Goal: Task Accomplishment & Management: Manage account settings

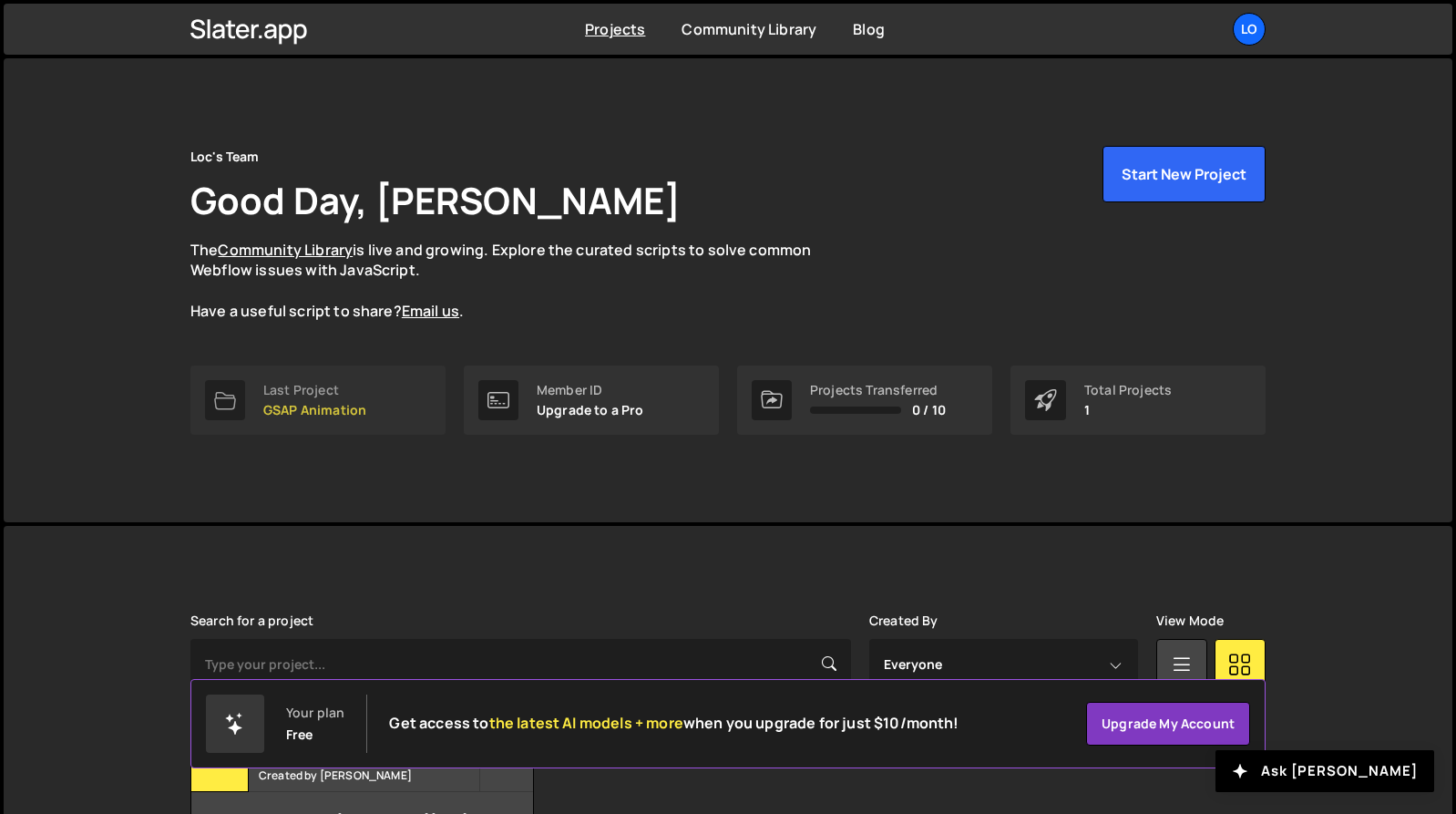
click at [310, 387] on div "Last Project" at bounding box center [314, 389] width 102 height 15
click at [311, 387] on div "Last Project" at bounding box center [314, 389] width 102 height 15
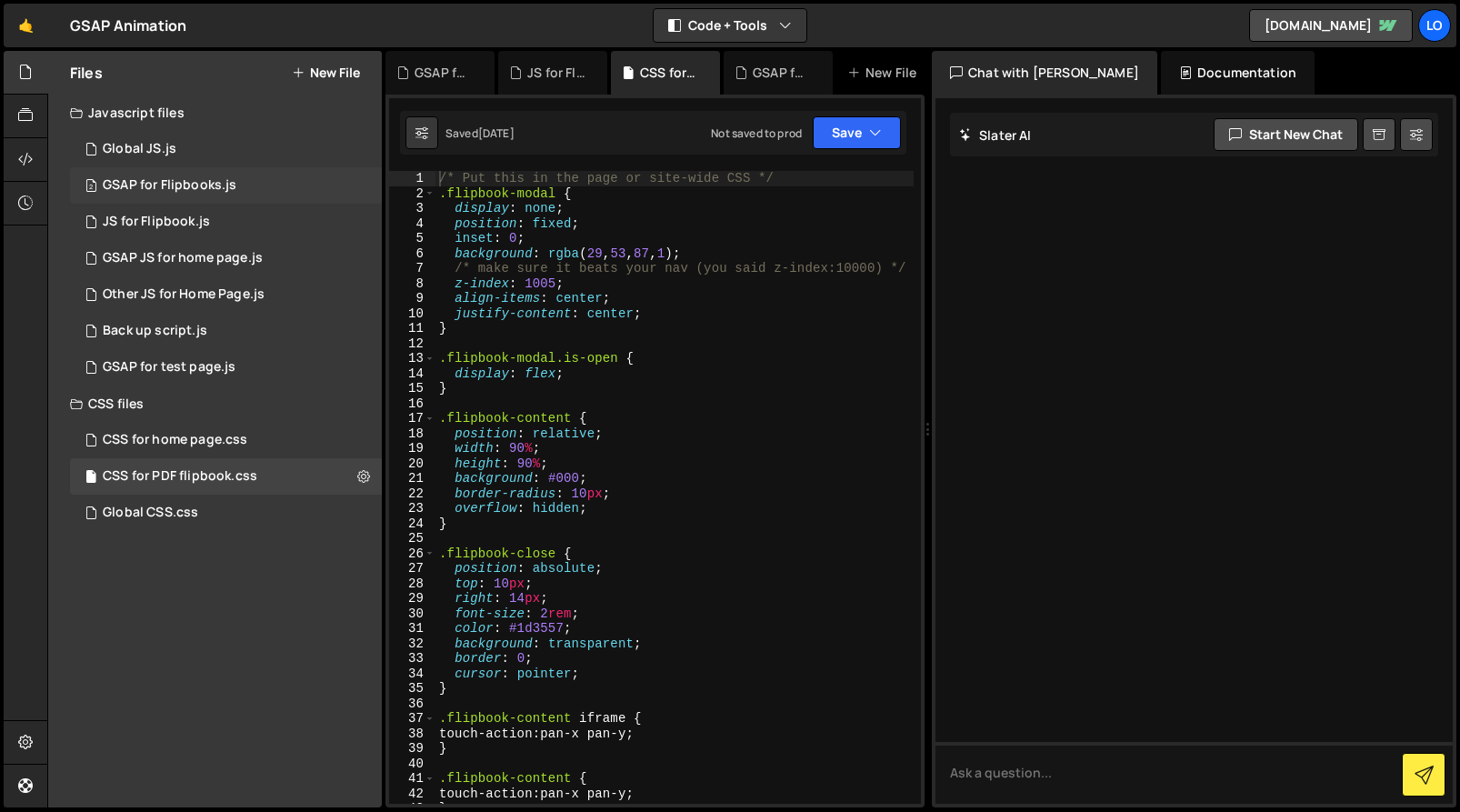
click at [255, 183] on div "2 GSAP for Flipbooks.js 0" at bounding box center [226, 185] width 312 height 36
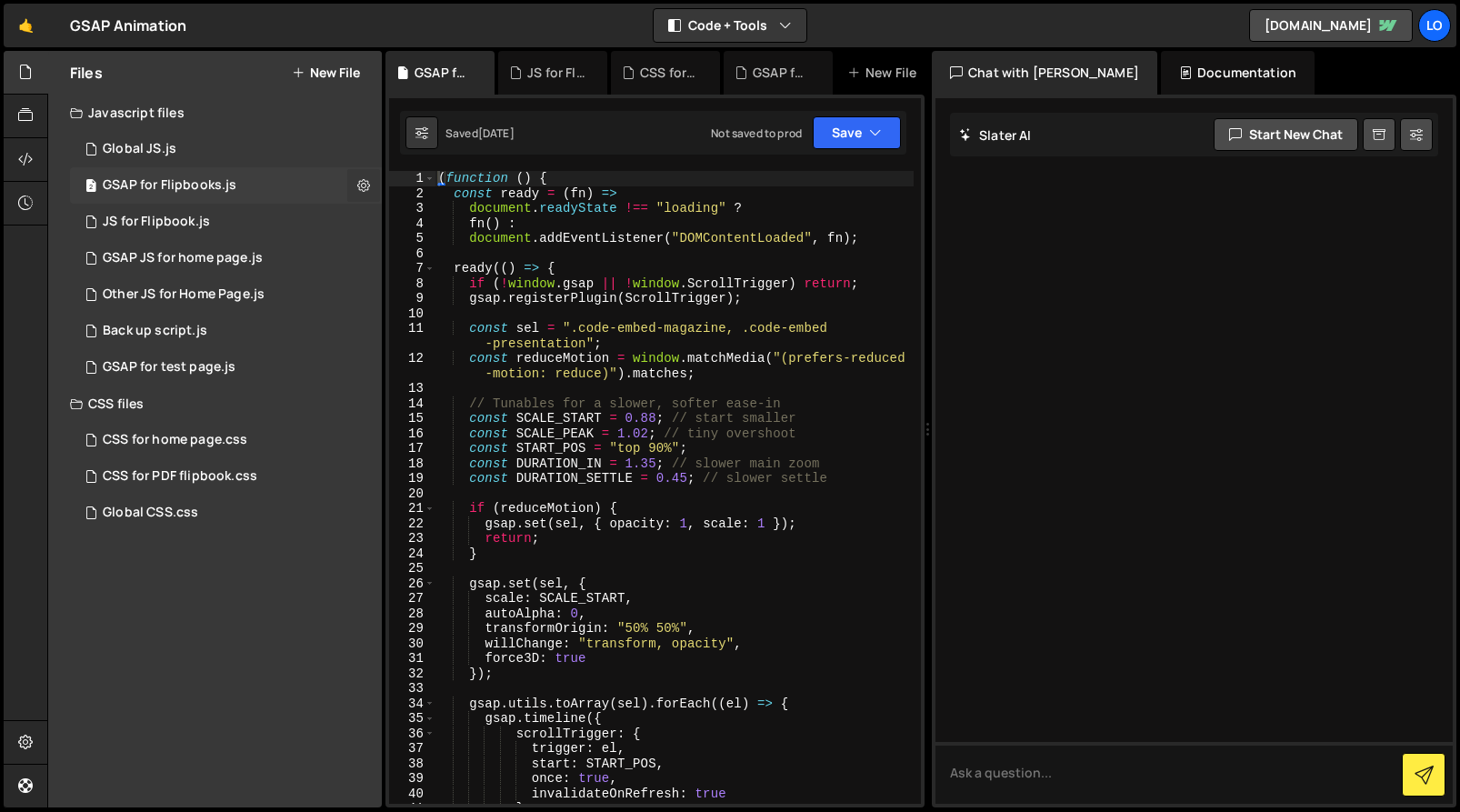
click at [364, 186] on icon at bounding box center [363, 185] width 13 height 18
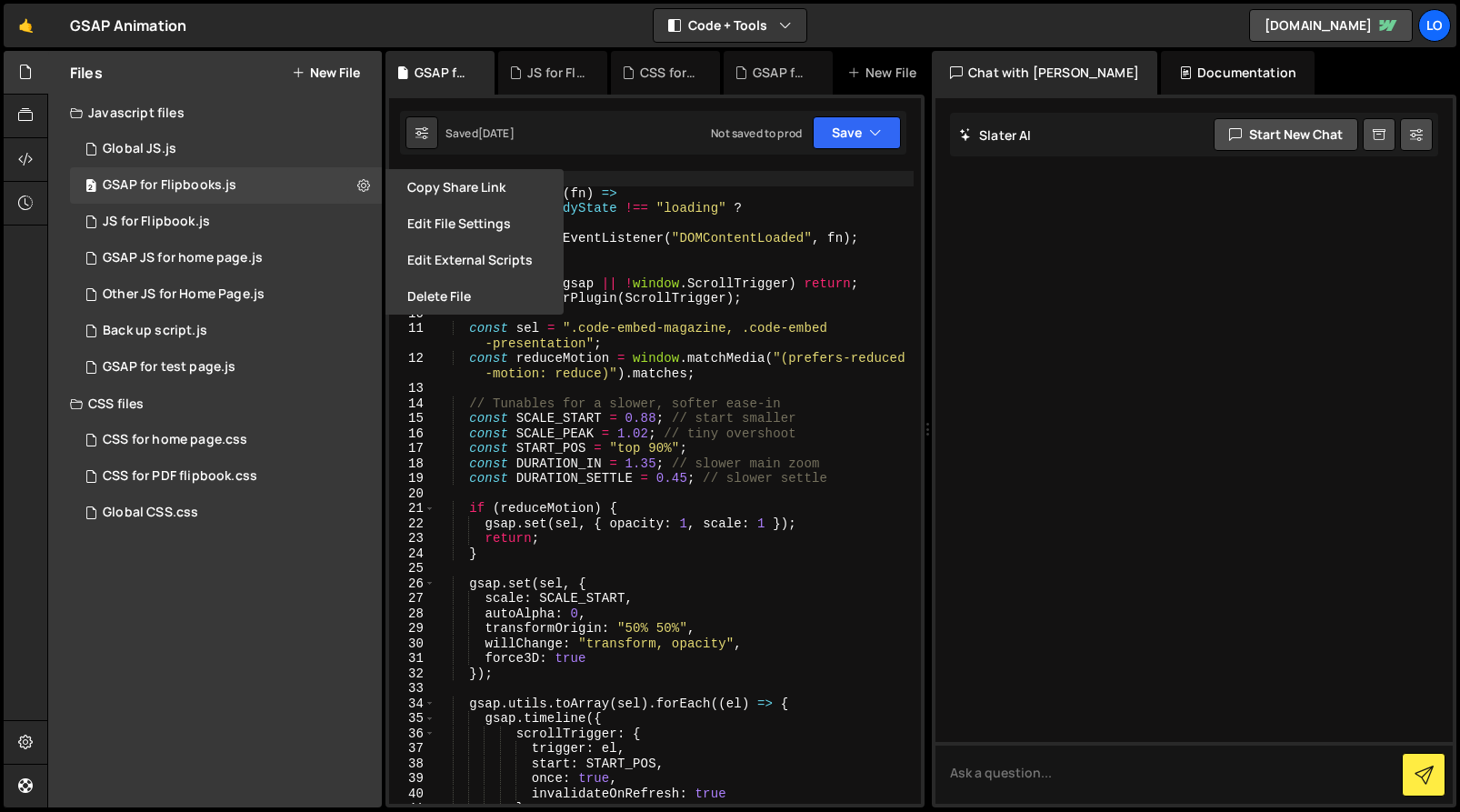
click at [449, 226] on button "Edit File Settings" at bounding box center [474, 223] width 178 height 36
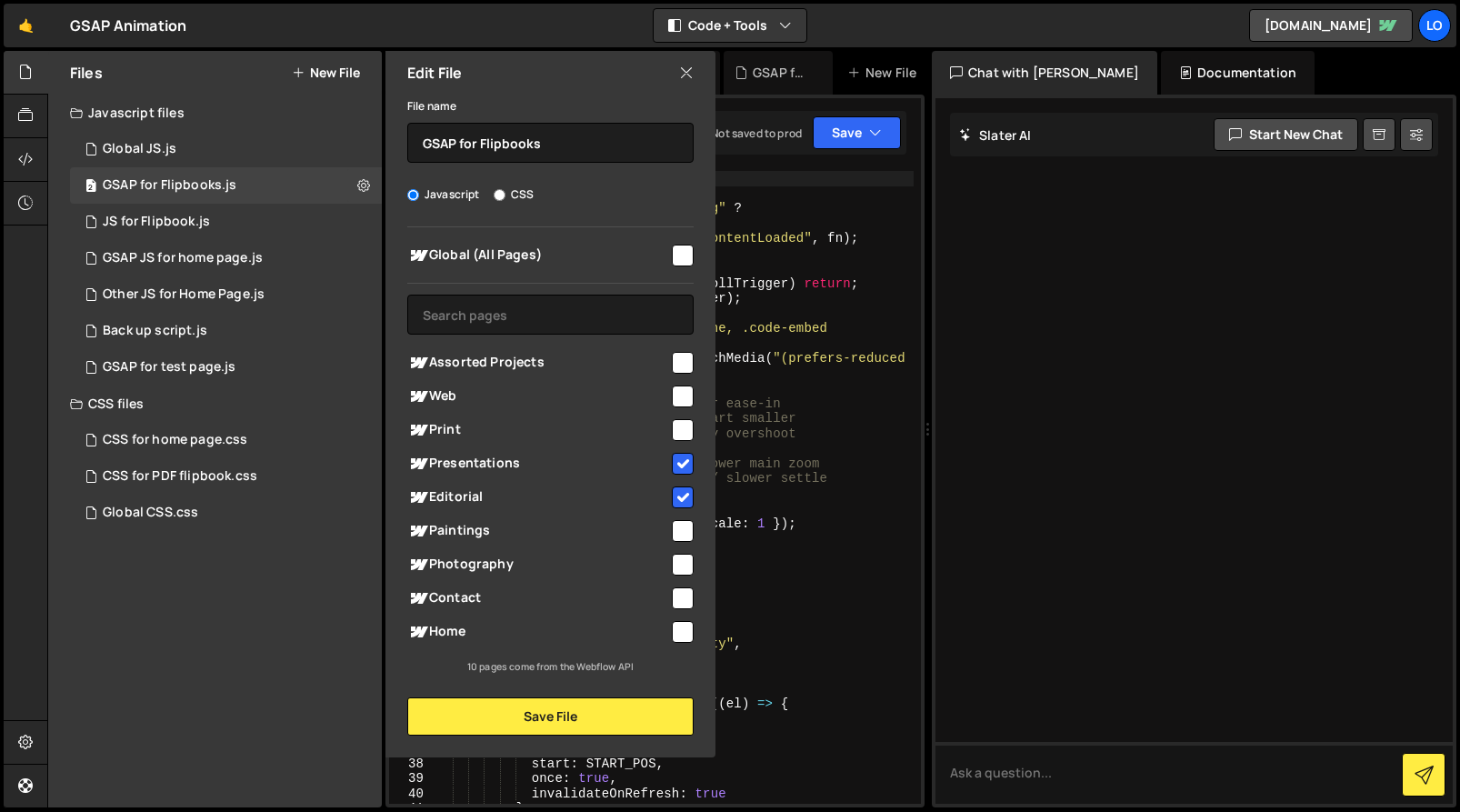
click at [682, 466] on input "checkbox" at bounding box center [683, 463] width 21 height 21
checkbox input "false"
click at [684, 498] on input "checkbox" at bounding box center [683, 497] width 21 height 21
checkbox input "false"
click at [558, 717] on button "Save File" at bounding box center [550, 716] width 286 height 38
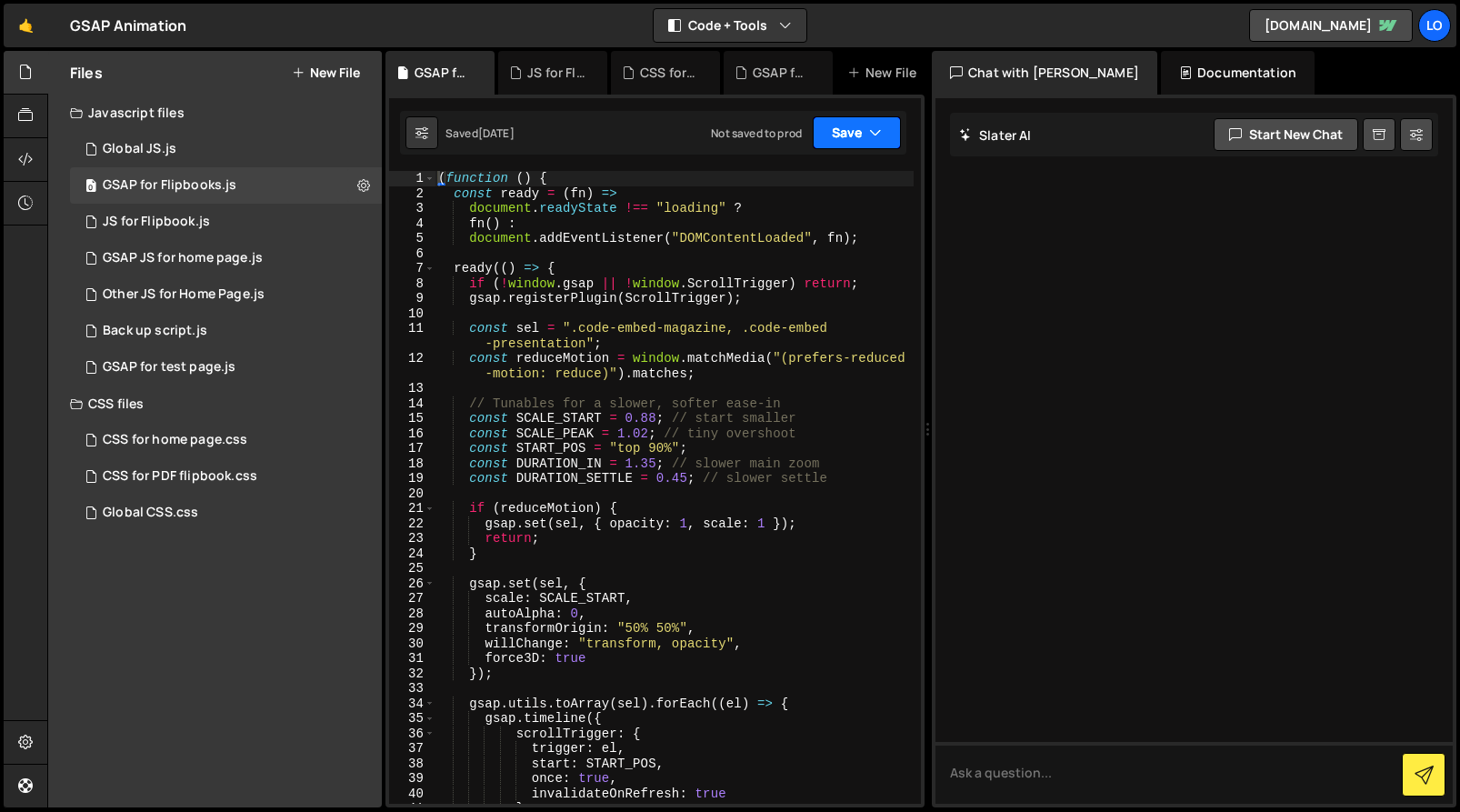
click at [846, 136] on button "Save" at bounding box center [857, 132] width 89 height 33
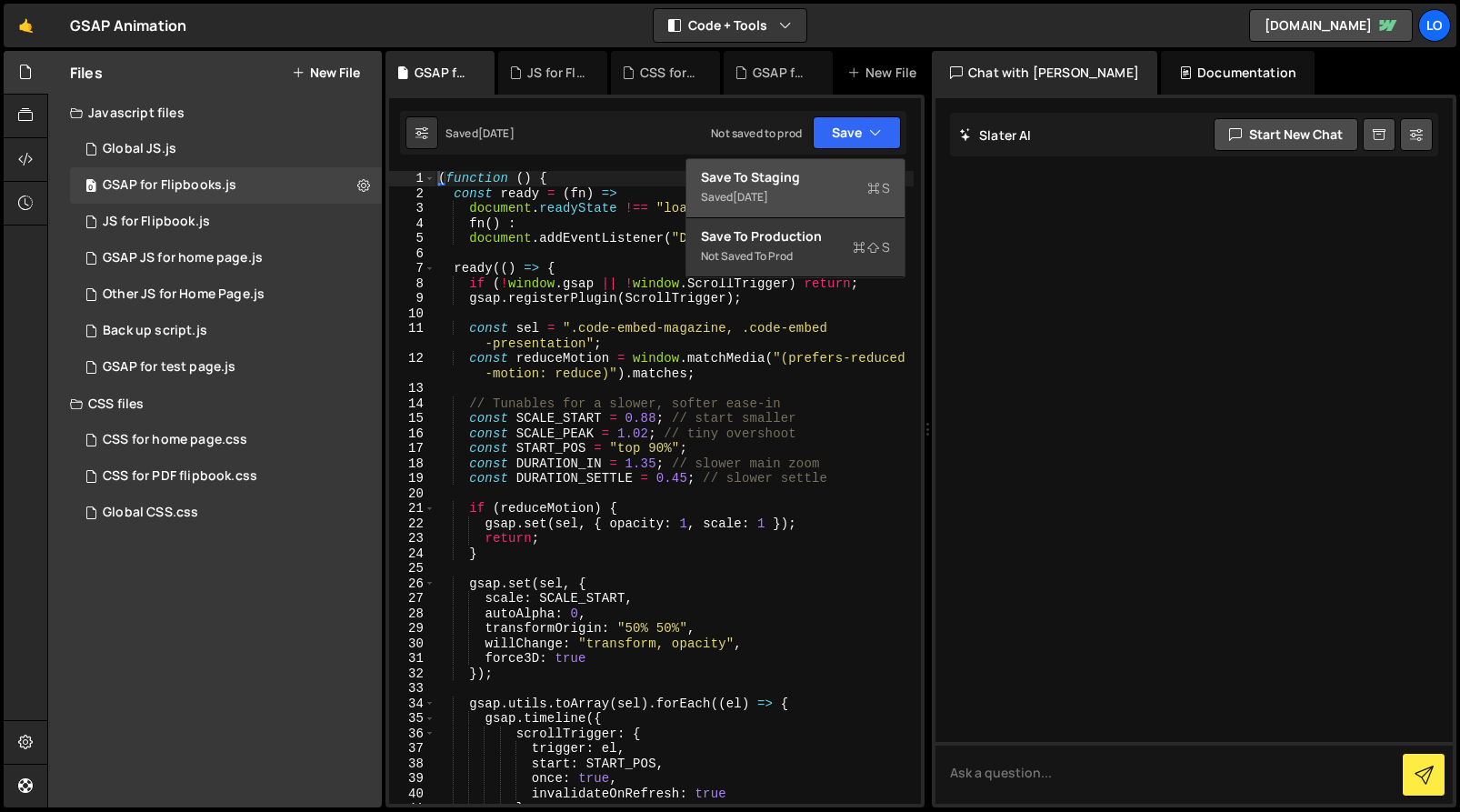
click at [813, 191] on div "Saved 1 week ago" at bounding box center [796, 197] width 189 height 21
